Goal: Browse casually

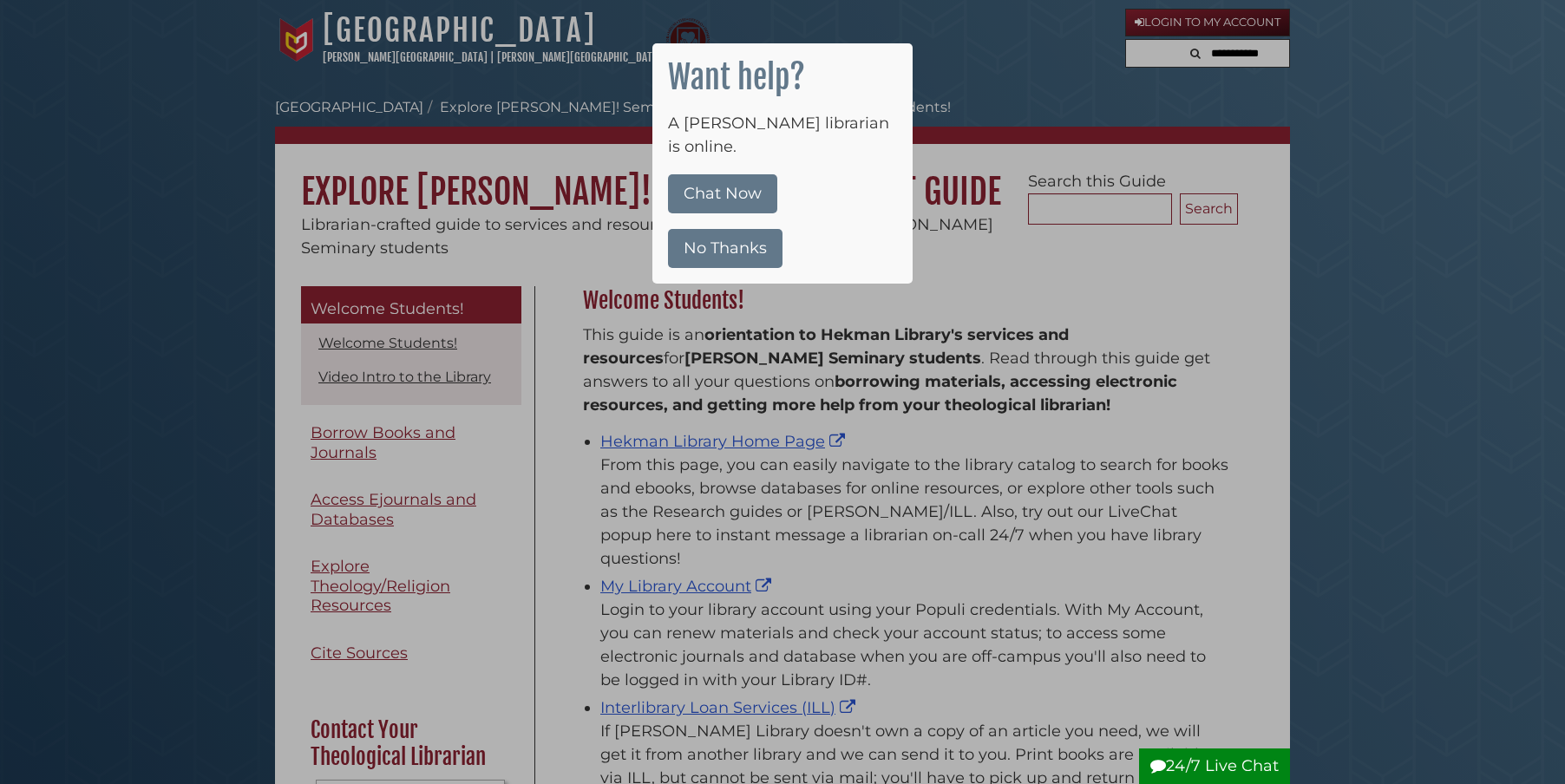
scroll to position [256, 664]
click at [737, 229] on button "No Thanks" at bounding box center [725, 248] width 115 height 39
